Goal: Task Accomplishment & Management: Use online tool/utility

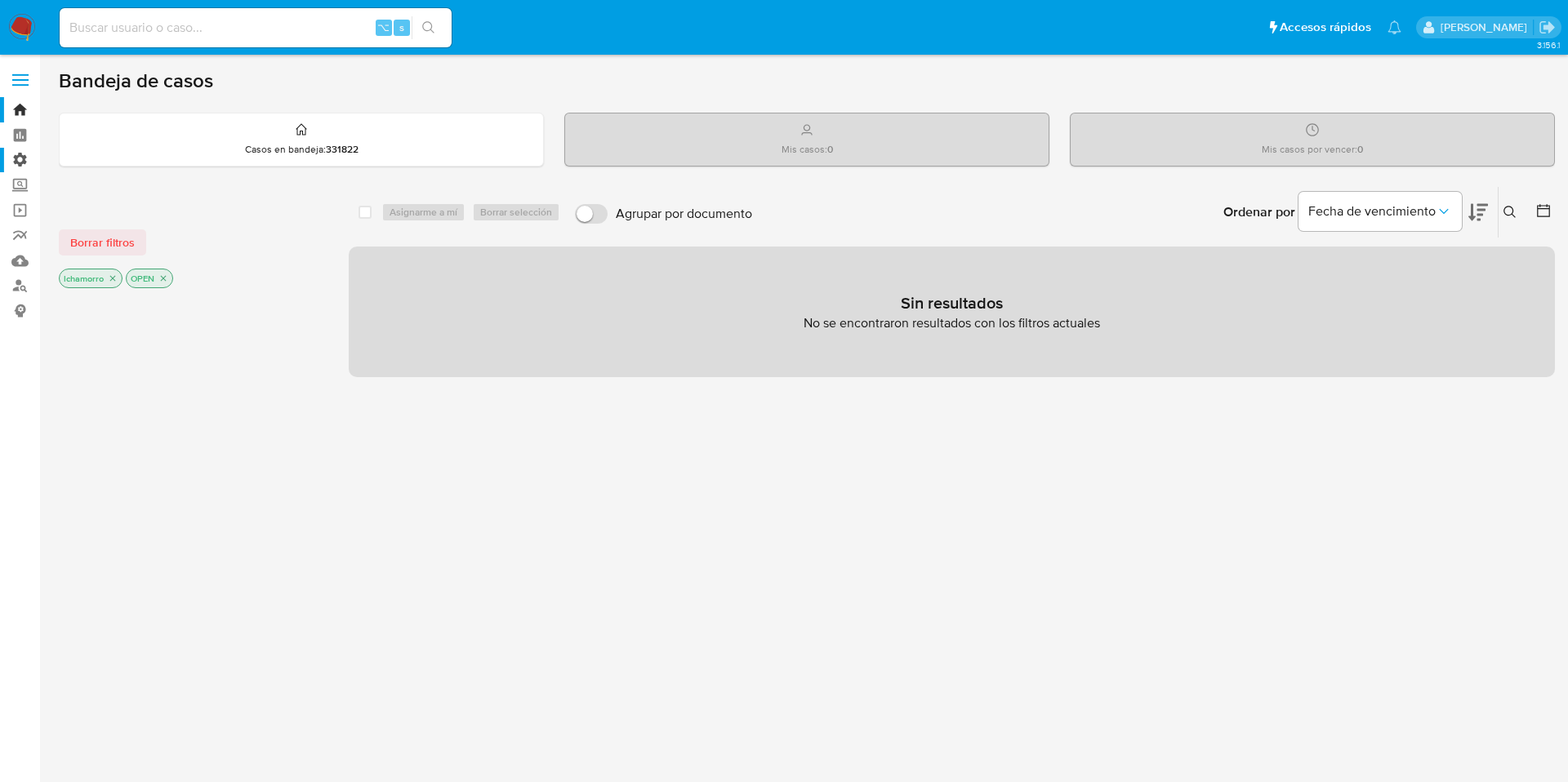
click at [18, 155] on label "Administración" at bounding box center [97, 160] width 194 height 25
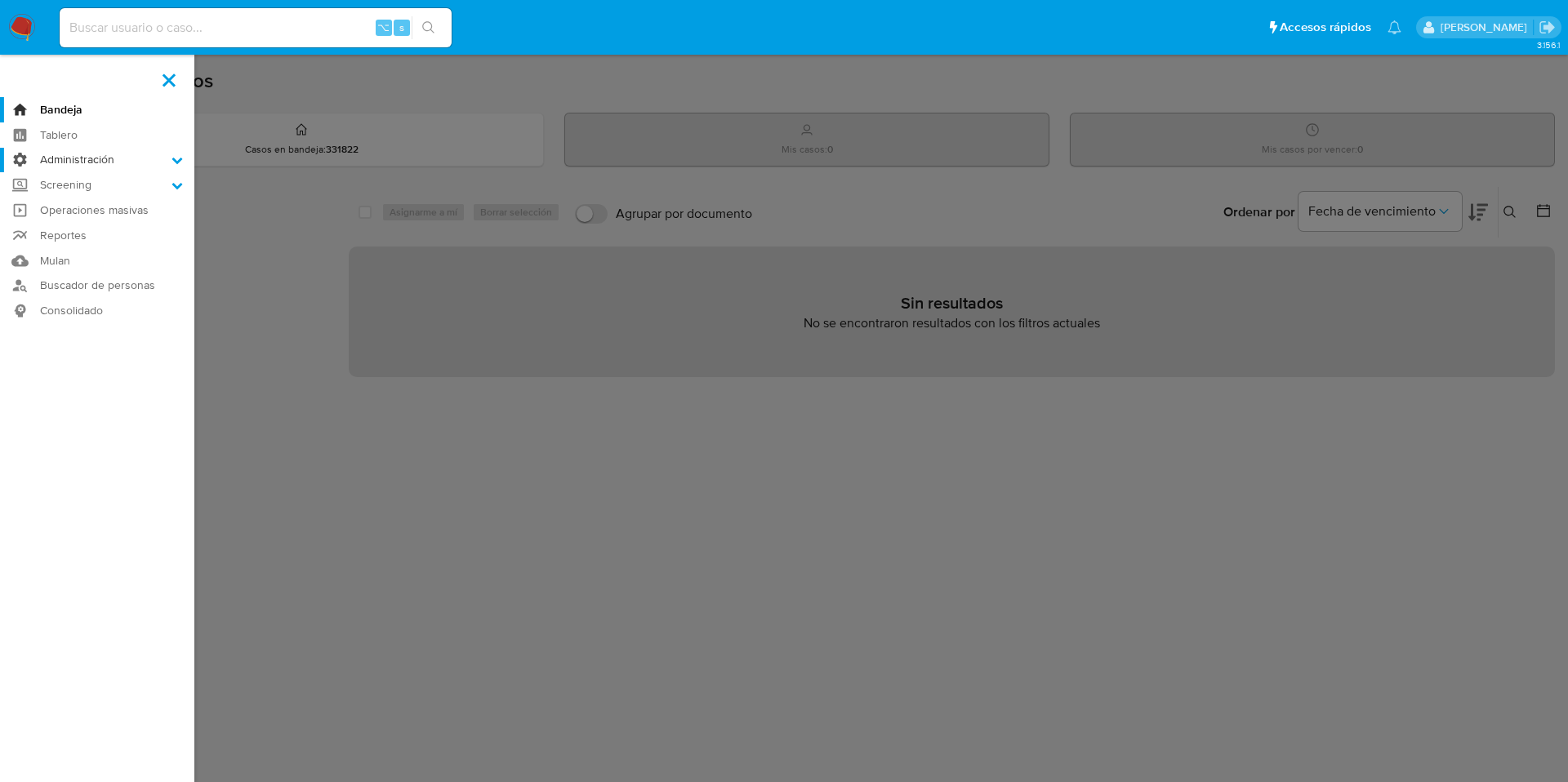
click at [0, 0] on input "Administración" at bounding box center [0, 0] width 0 height 0
click at [76, 176] on link "Reglas" at bounding box center [97, 183] width 194 height 21
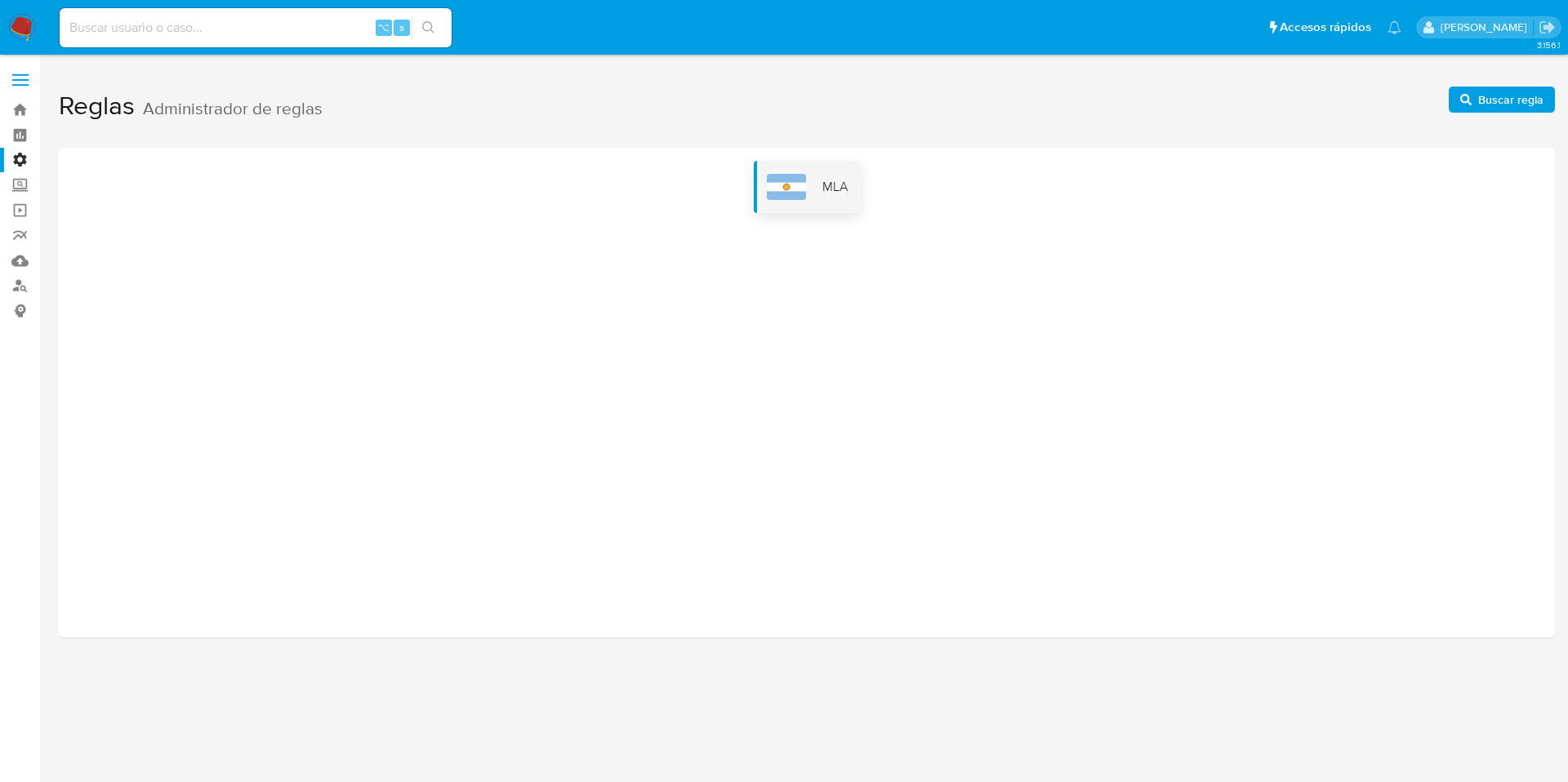
click at [762, 210] on div "MLA" at bounding box center [807, 187] width 107 height 52
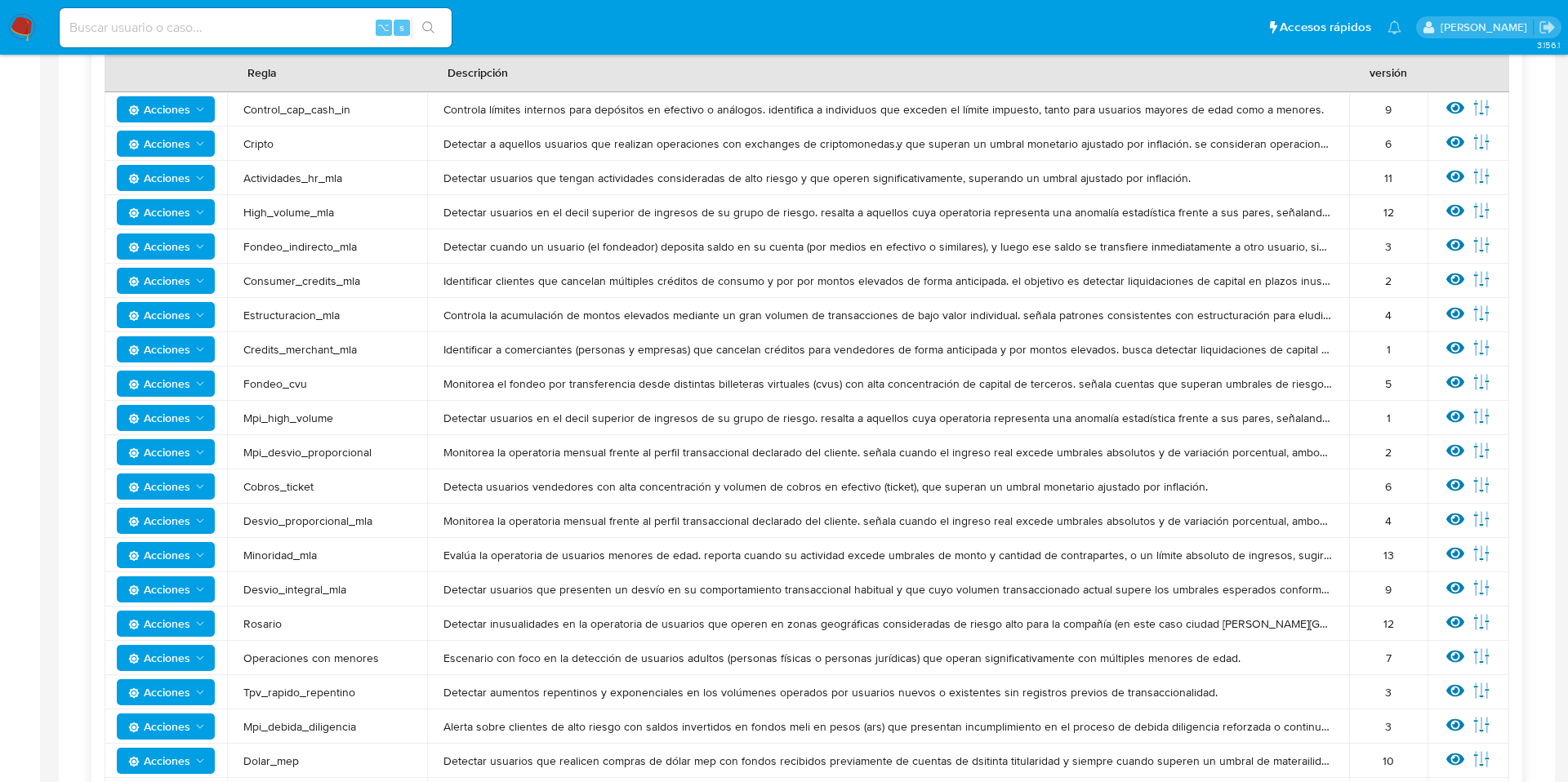
scroll to position [334, 0]
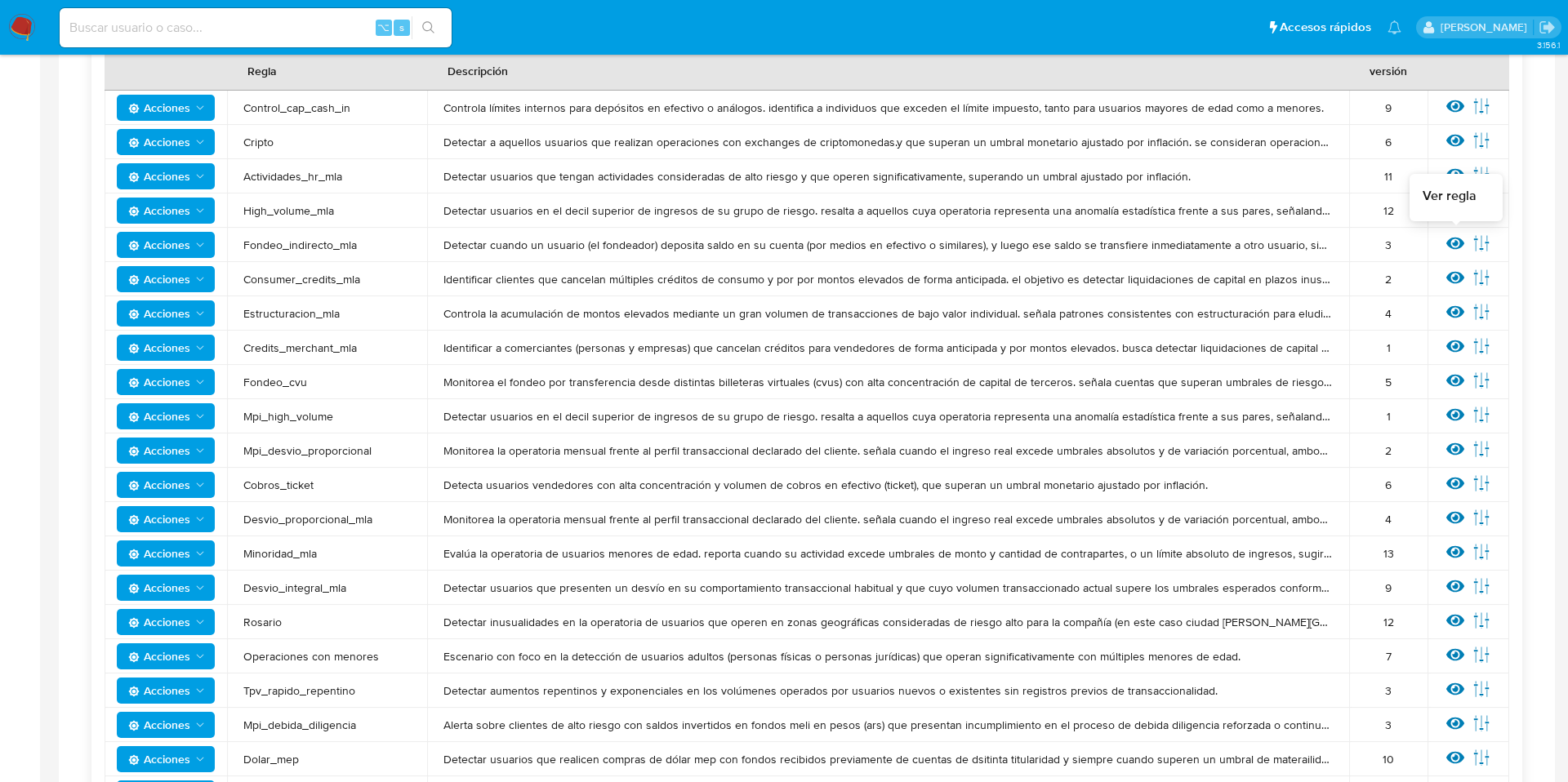
click at [1451, 248] on icon at bounding box center [1455, 244] width 18 height 13
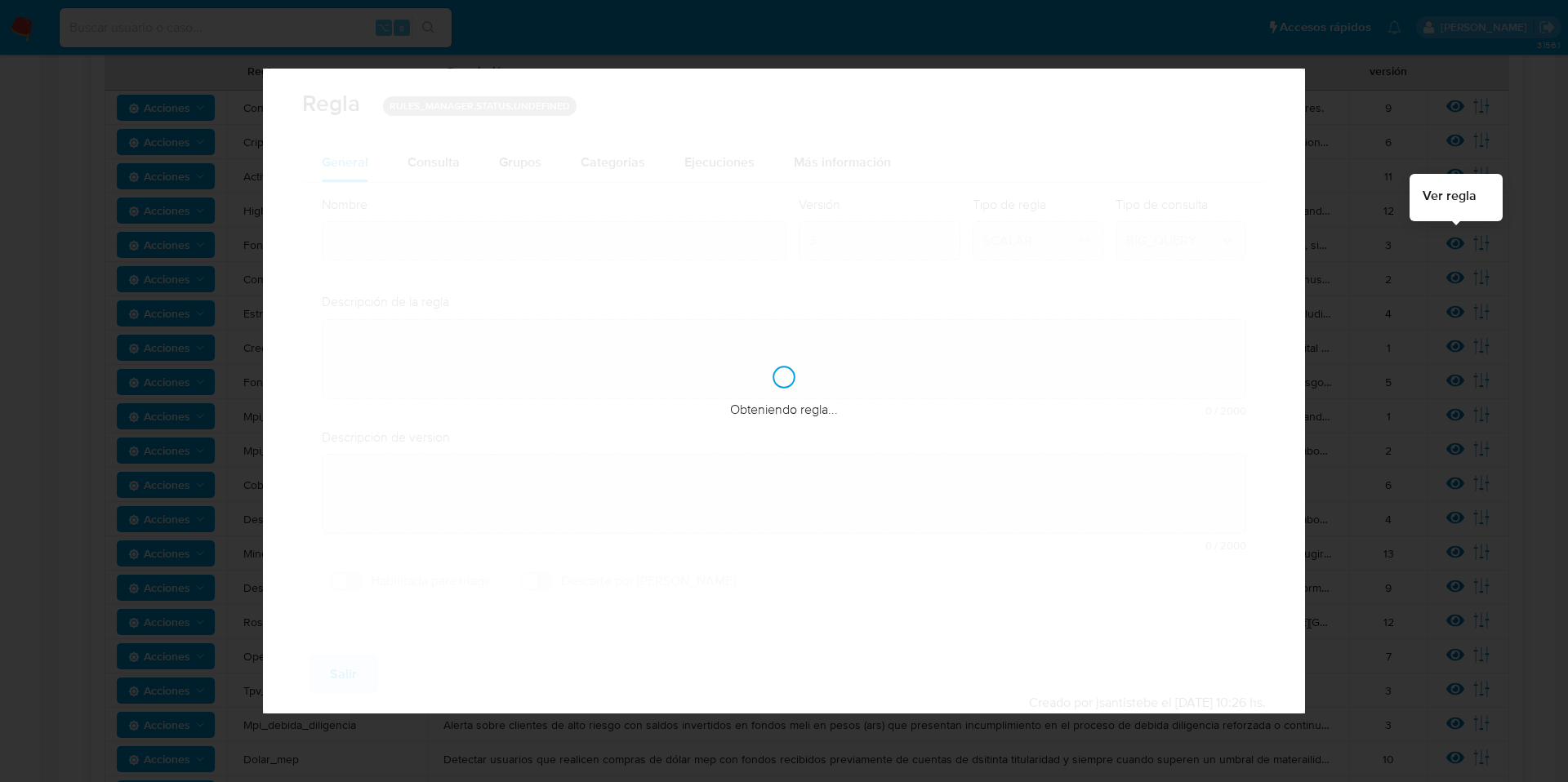
type input "Fondeo_indirecto_mla"
type textarea "Detectar cuando un usuario (el fondeador) deposita saldo en su cuenta (por medi…"
type textarea "Informar usuarios que estén rompiendo los umbrales de fondeo recibiendo indirec…"
checkbox input "true"
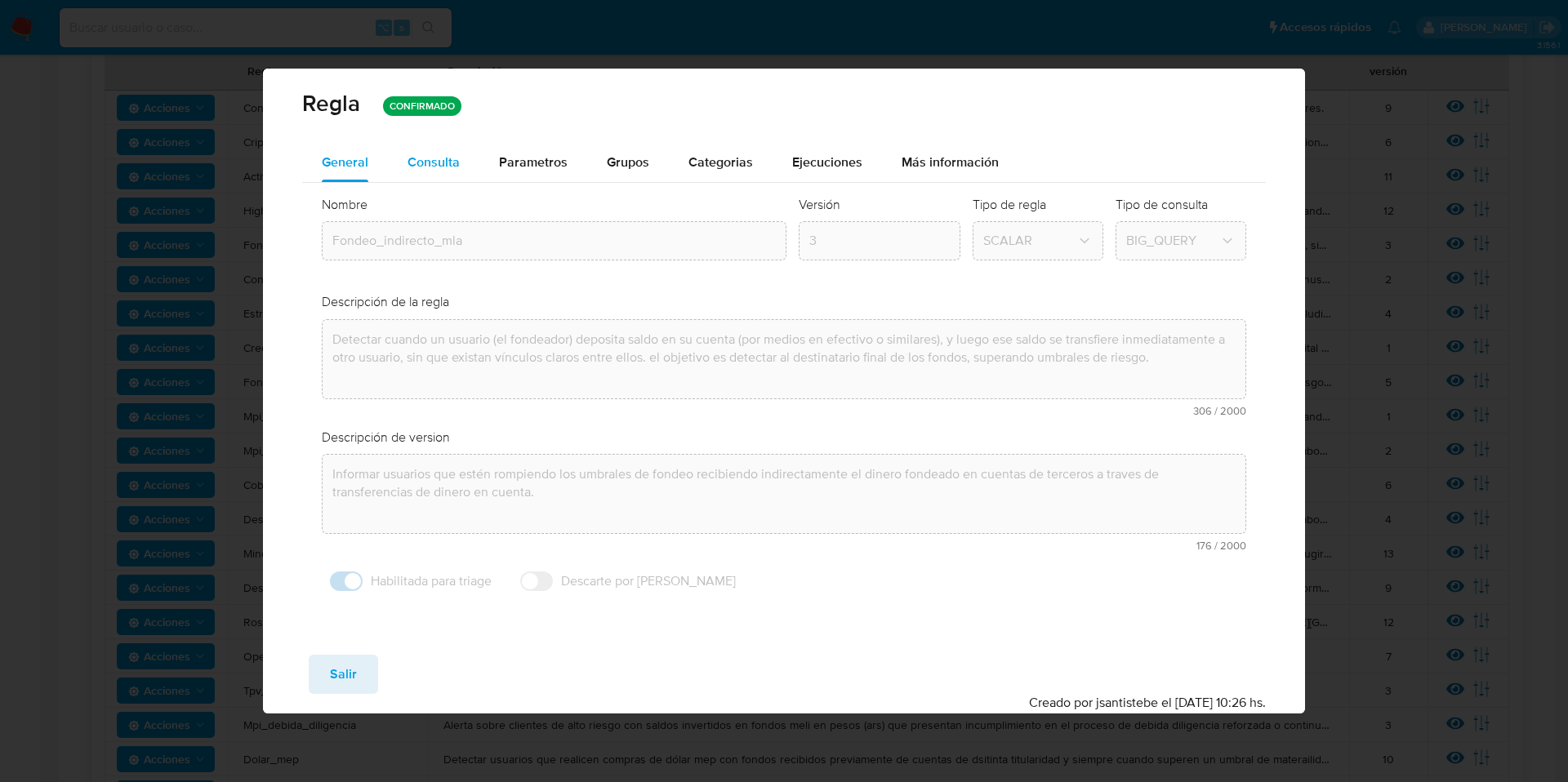
click at [424, 159] on span "Consulta" at bounding box center [434, 162] width 52 height 19
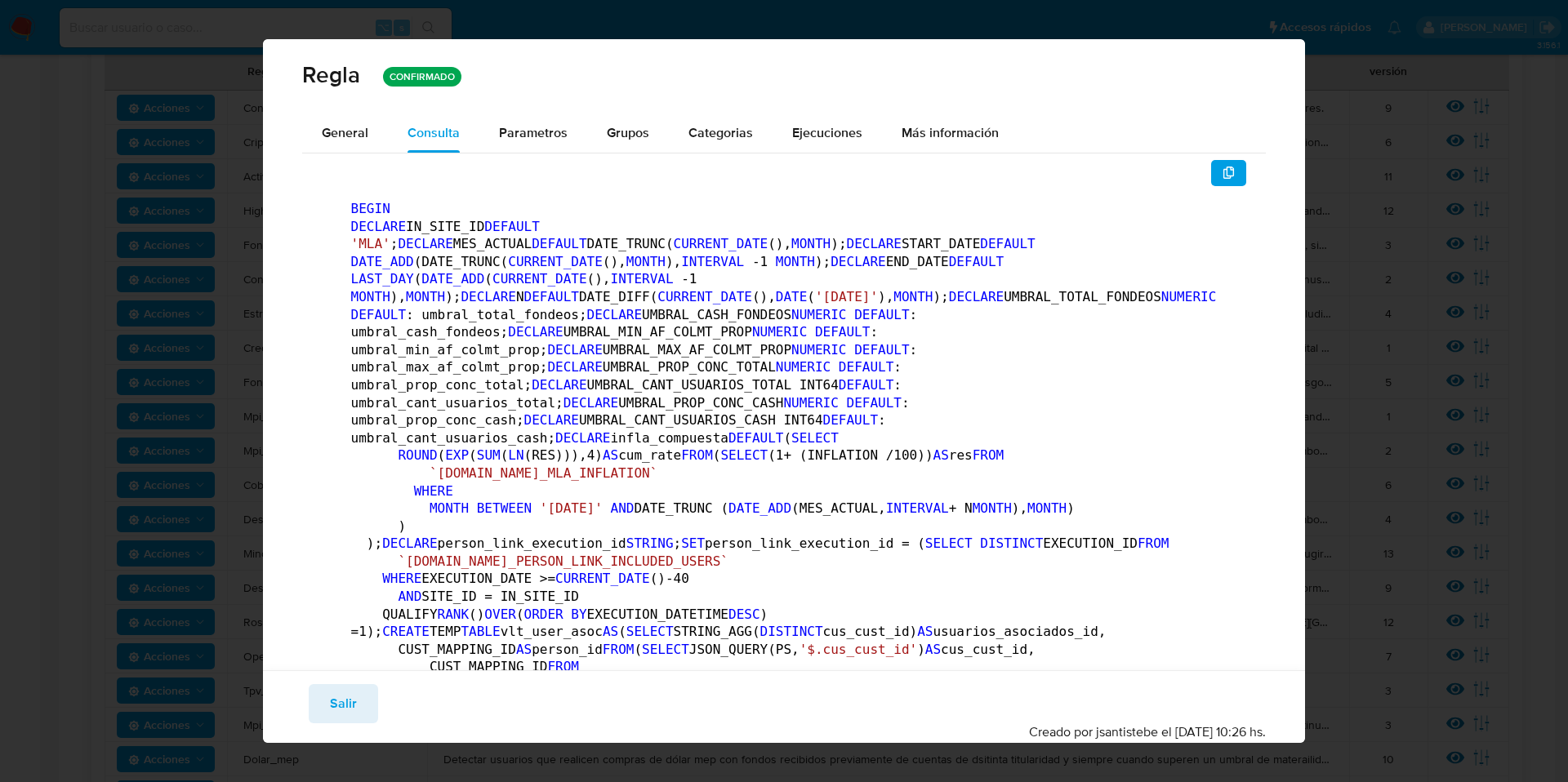
click at [351, 206] on span "BEGIN" at bounding box center [370, 208] width 39 height 15
drag, startPoint x: 349, startPoint y: 205, endPoint x: 472, endPoint y: 360, distance: 197.9
click at [1226, 184] on button "button" at bounding box center [1229, 173] width 36 height 26
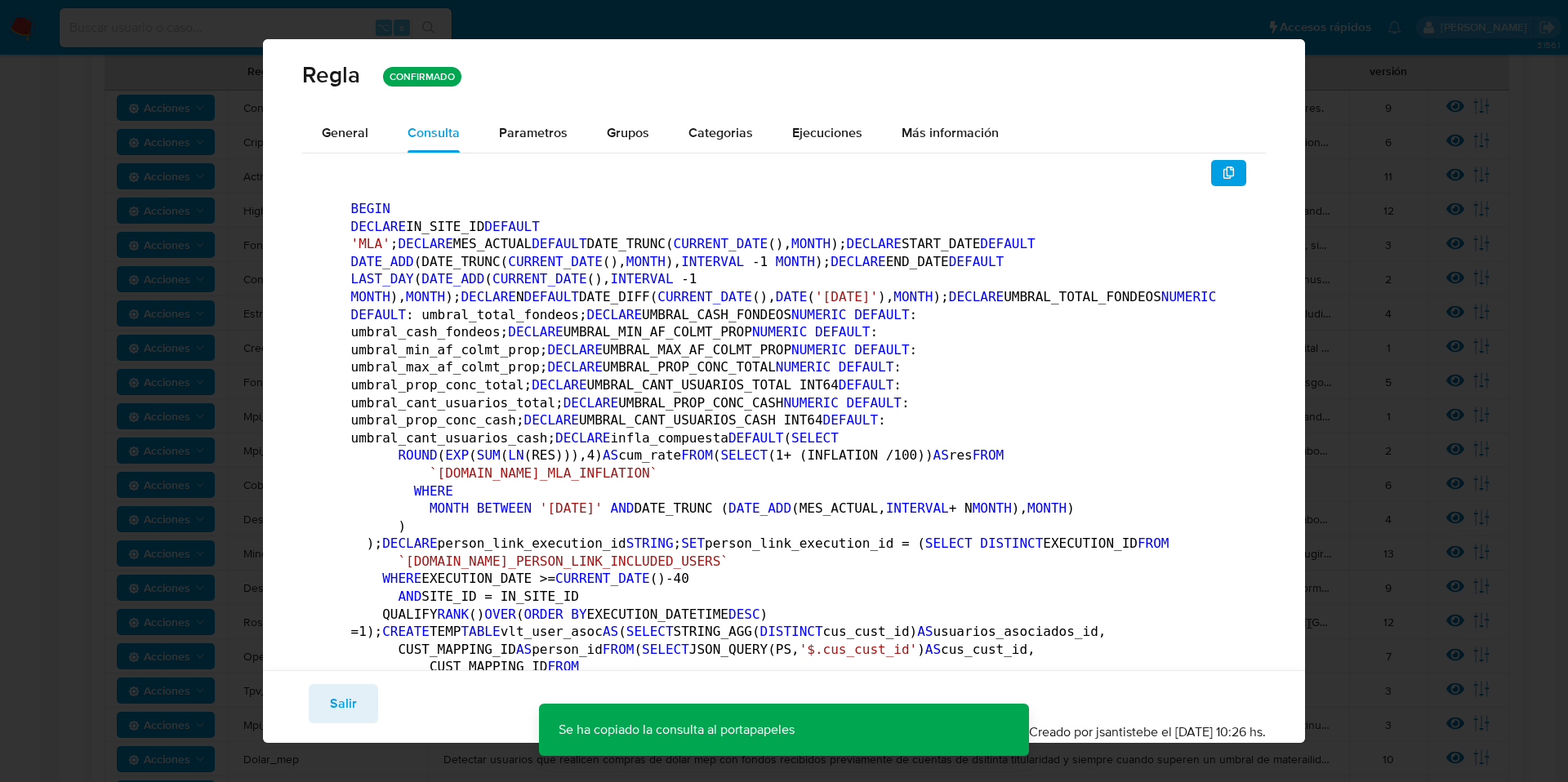
click at [1431, 195] on div "[PERSON_NAME] CONFIRMADO General Consulta Parametros Grupos Categorias Ejecucio…" at bounding box center [784, 391] width 1568 height 782
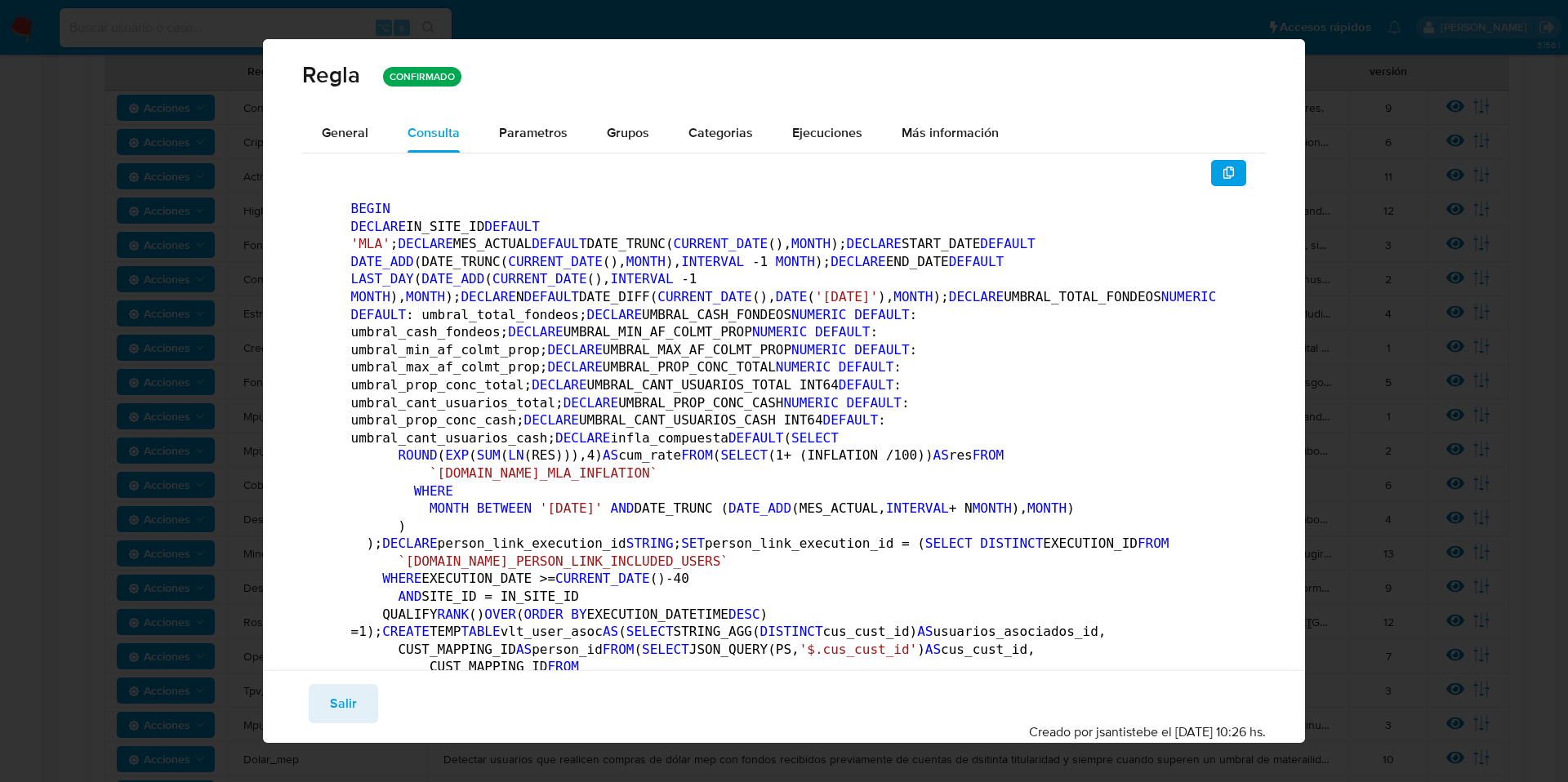
click at [189, 317] on div "[PERSON_NAME] CONFIRMADO General Consulta Parametros Grupos Categorias Ejecucio…" at bounding box center [784, 391] width 1568 height 782
click at [1460, 223] on div "[PERSON_NAME] CONFIRMADO General Consulta Parametros Grupos Categorias Ejecucio…" at bounding box center [784, 391] width 1568 height 782
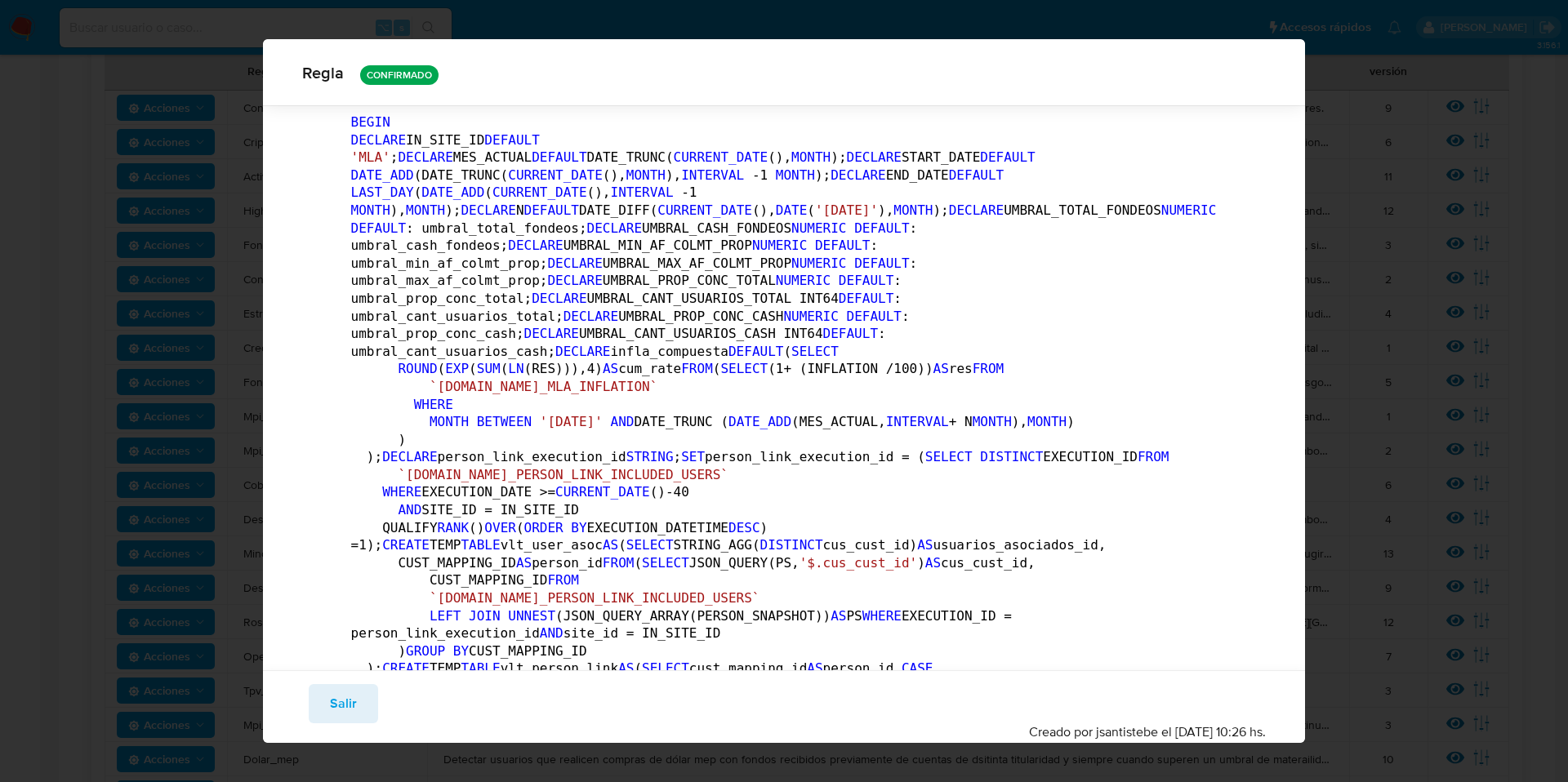
scroll to position [7, 0]
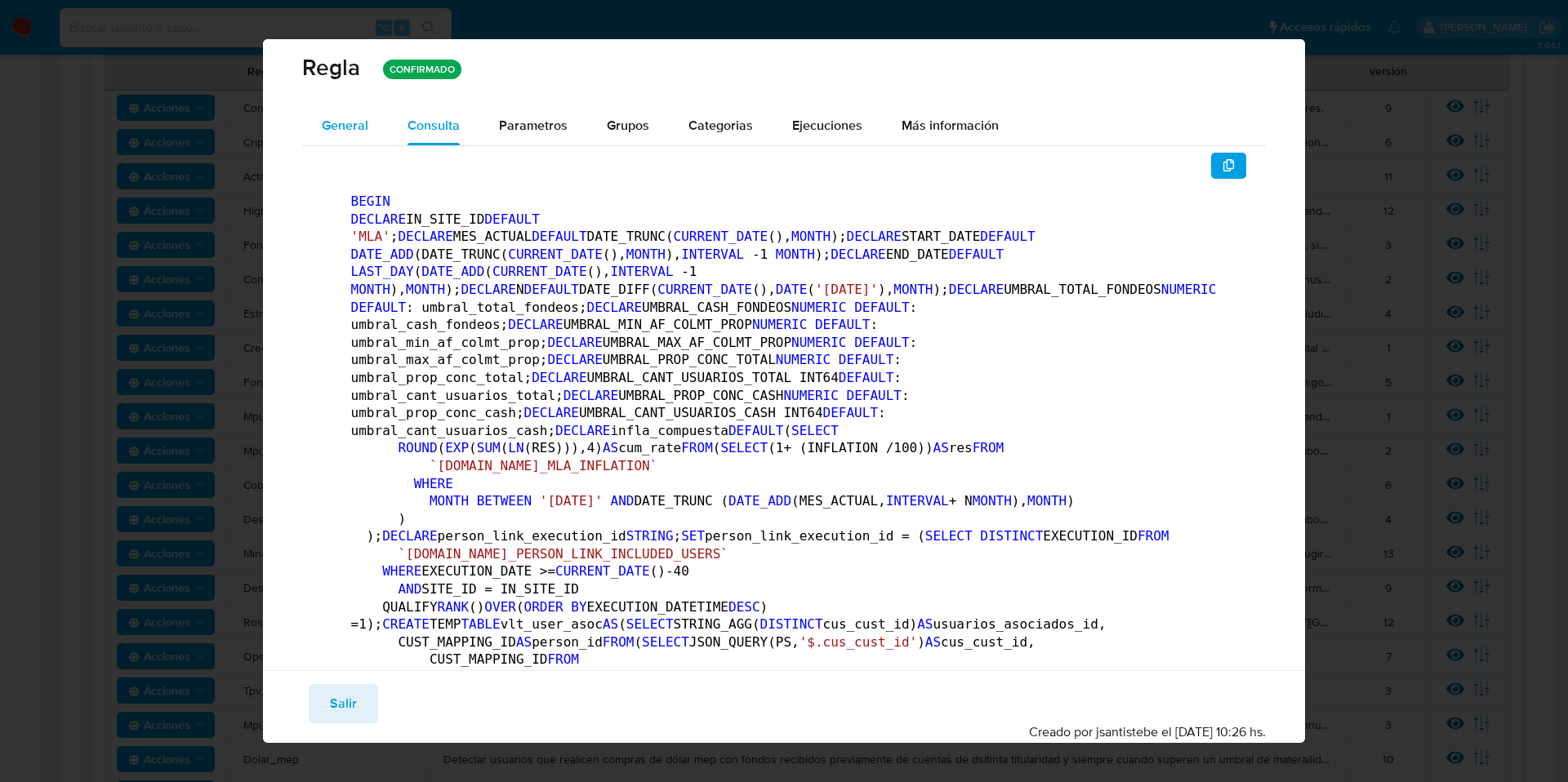
click at [319, 115] on button "General" at bounding box center [345, 125] width 86 height 39
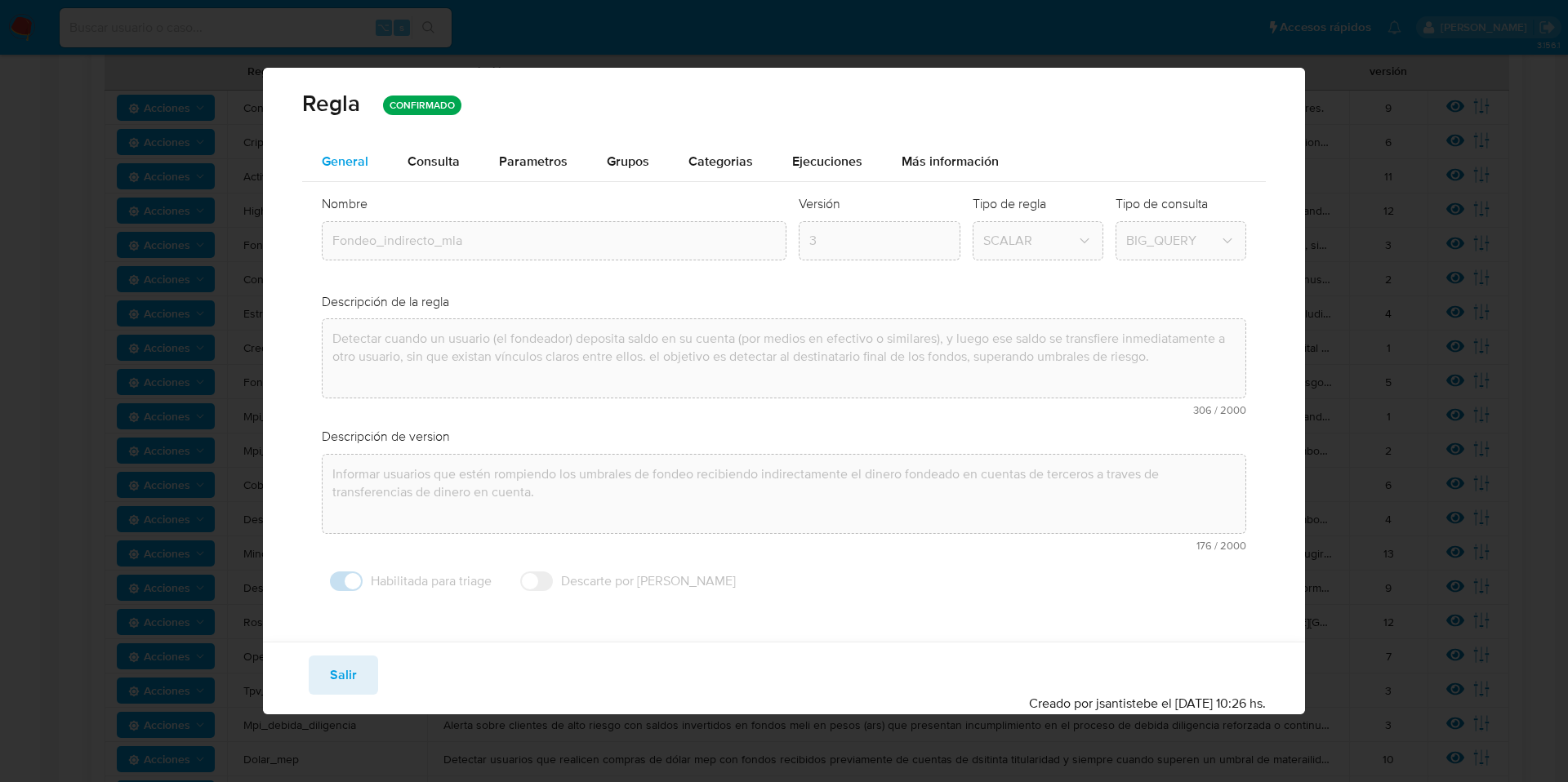
scroll to position [0, 0]
click at [431, 171] on div "Consulta" at bounding box center [434, 161] width 52 height 39
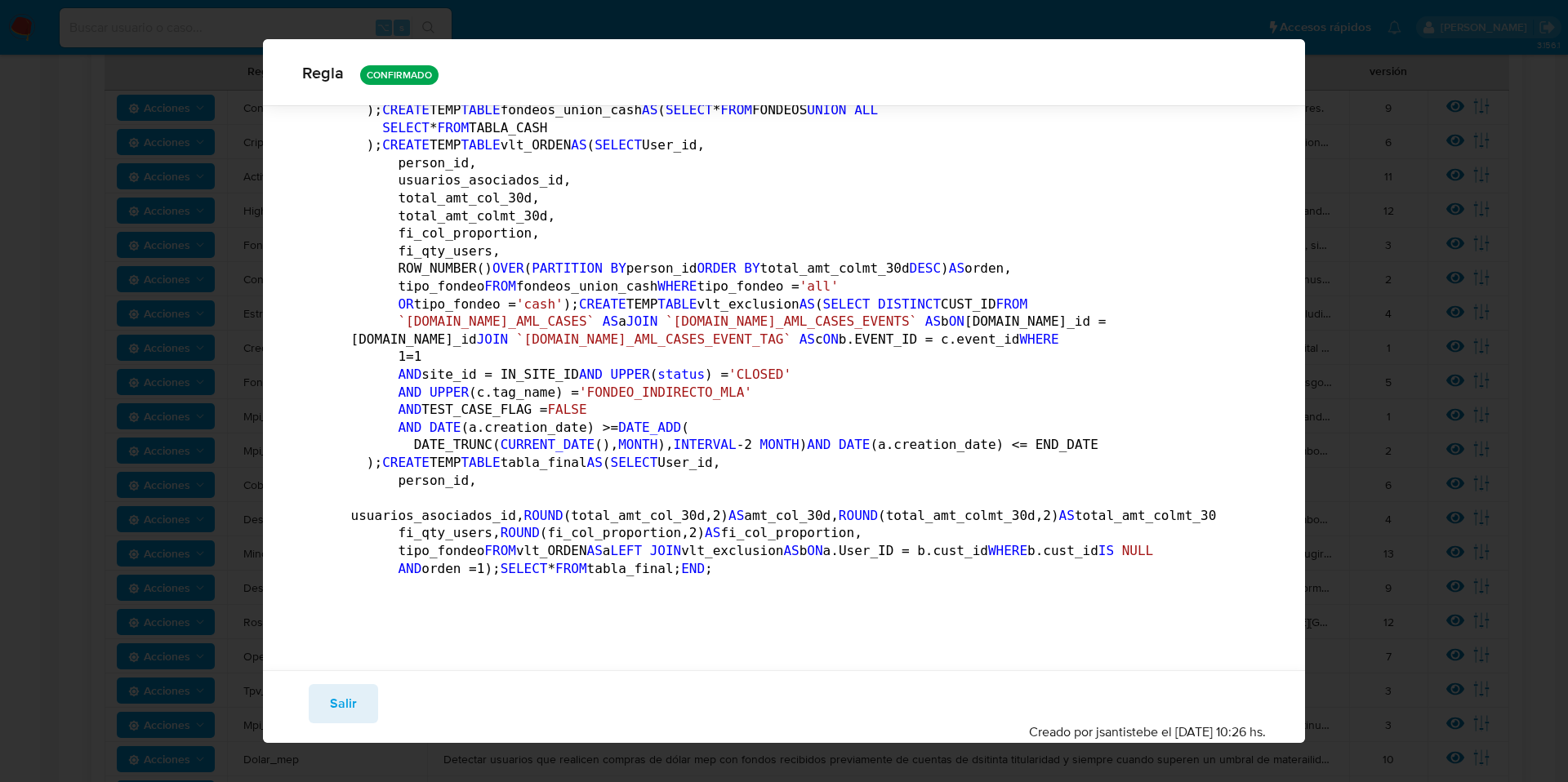
scroll to position [3329, 0]
click at [1349, 276] on div "[PERSON_NAME] CONFIRMADO General Consulta Parametros Grupos Categorias Ejecucio…" at bounding box center [784, 391] width 1568 height 782
